Goal: Find specific page/section: Find specific page/section

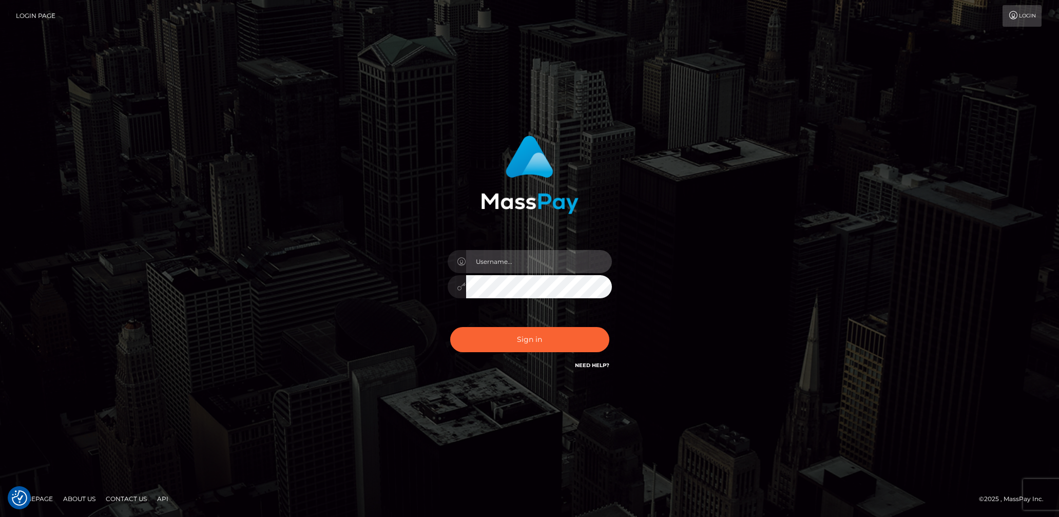
click at [527, 263] on input "text" at bounding box center [539, 261] width 146 height 23
click at [530, 261] on input "text" at bounding box center [539, 261] width 146 height 23
click at [547, 258] on input "text" at bounding box center [539, 261] width 146 height 23
type input "[DEMOGRAPHIC_DATA].v"
click at [509, 337] on button "Sign in" at bounding box center [529, 339] width 159 height 25
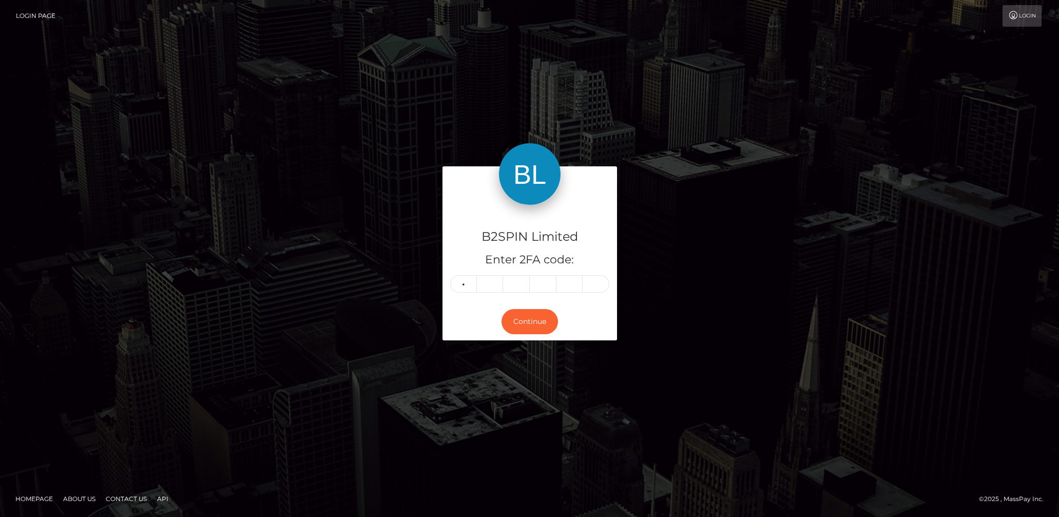
type input "4"
type input "7"
type input "5"
type input "2"
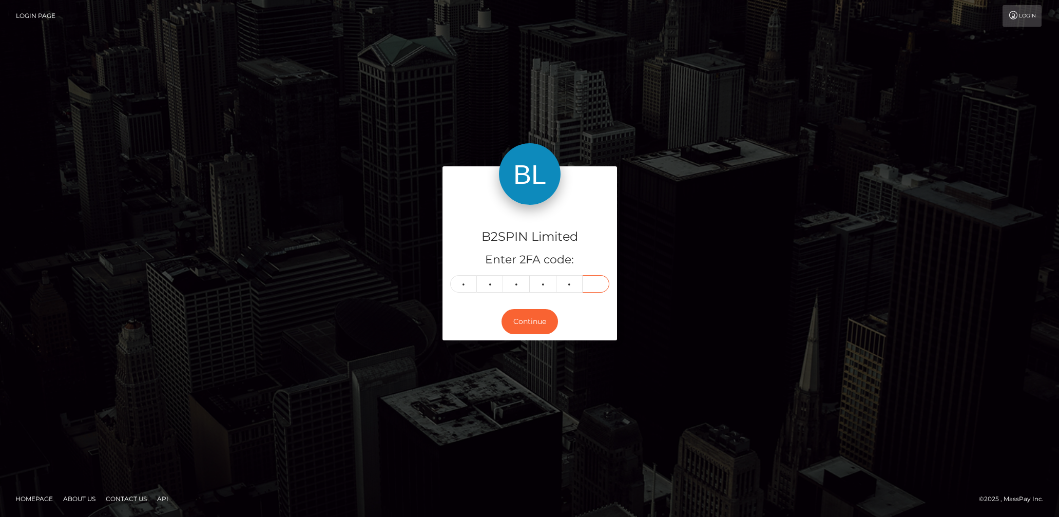
type input "8"
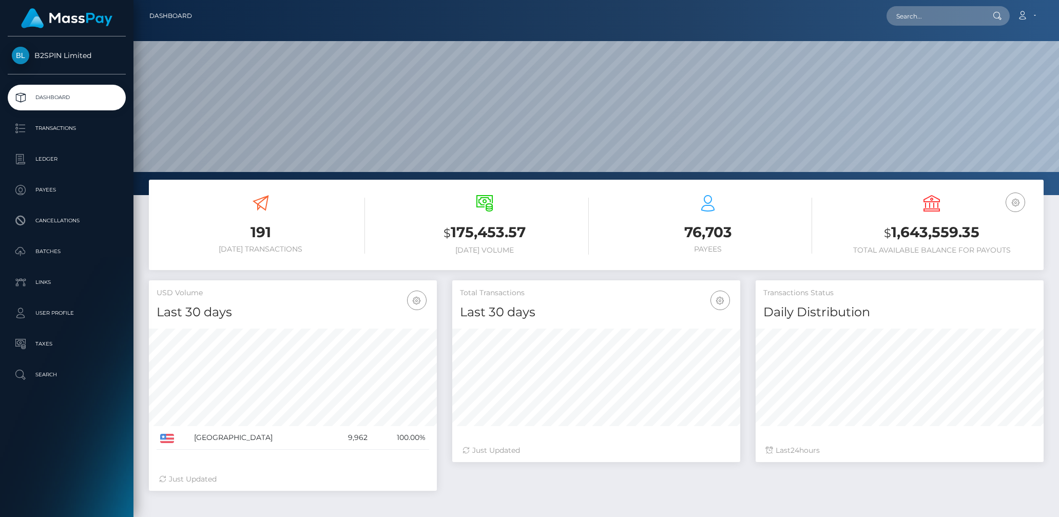
scroll to position [182, 288]
click at [924, 17] on input "text" at bounding box center [935, 16] width 97 height 20
paste input "3249630"
click at [915, 15] on input "3249630" at bounding box center [935, 16] width 97 height 20
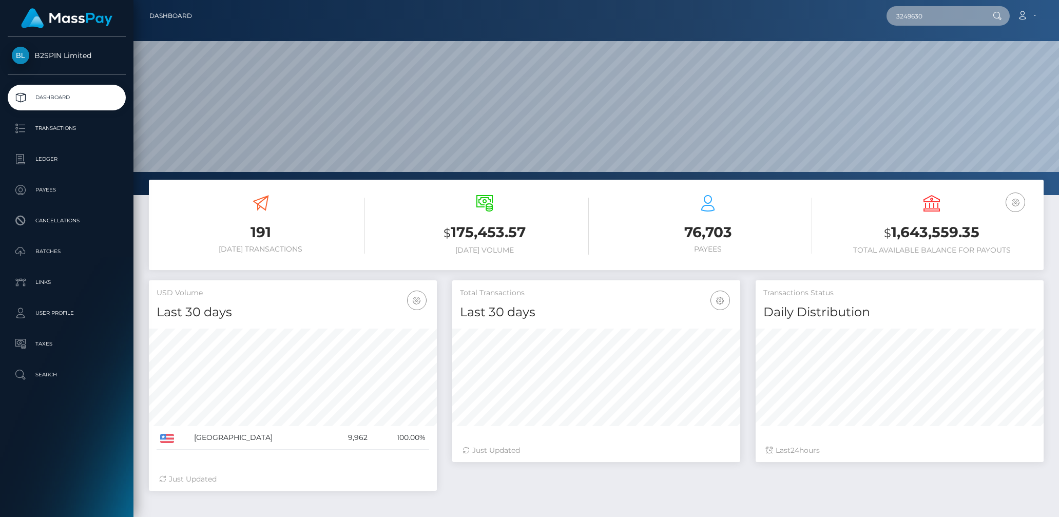
paste input "2025983874"
type input "2025983874"
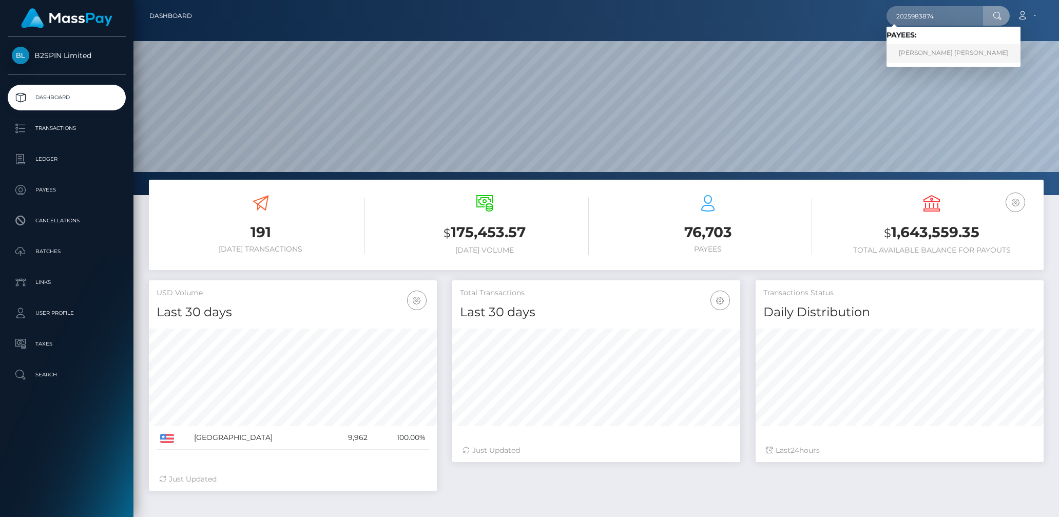
click at [919, 53] on link "ANTHONY ALLEN WARNER" at bounding box center [954, 53] width 134 height 19
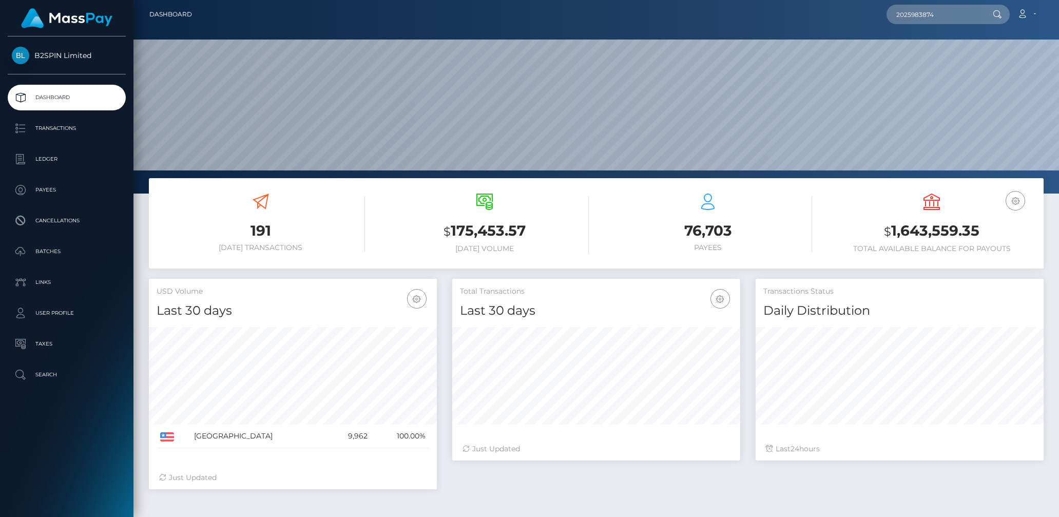
scroll to position [0, 0]
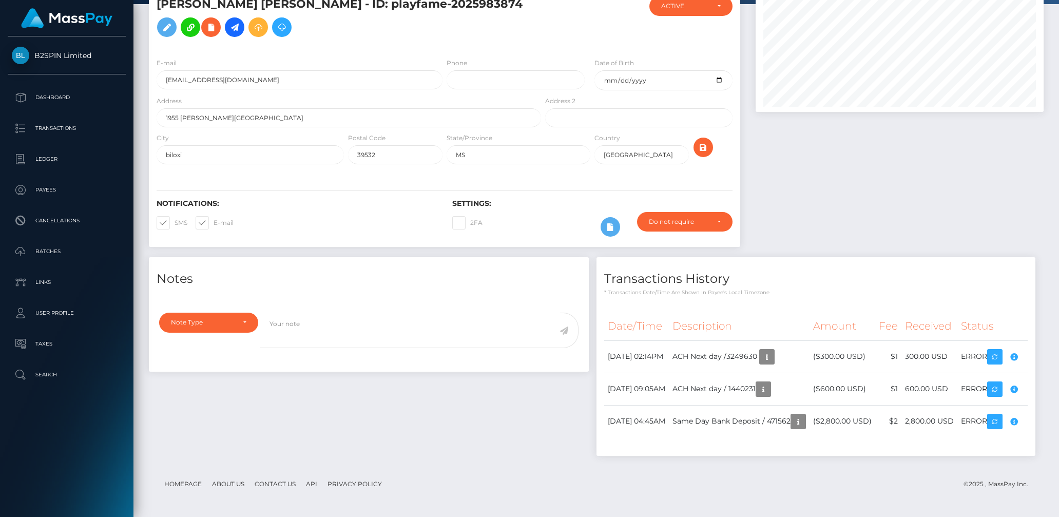
scroll to position [204, 0]
